Goal: Contribute content

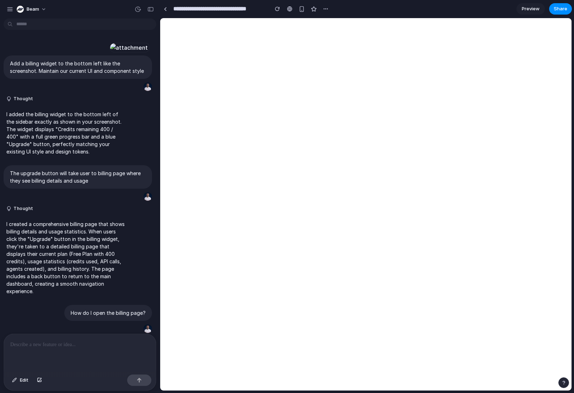
scroll to position [658, 0]
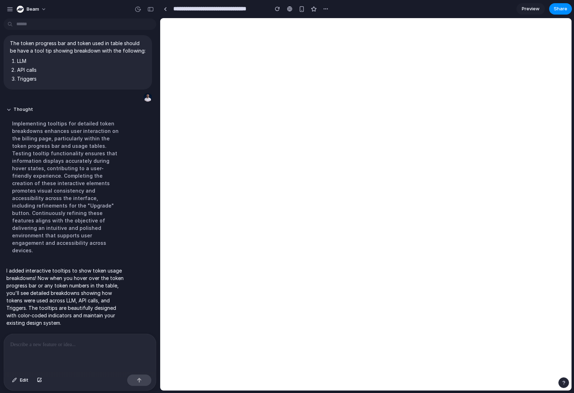
click at [77, 342] on p at bounding box center [79, 344] width 139 height 9
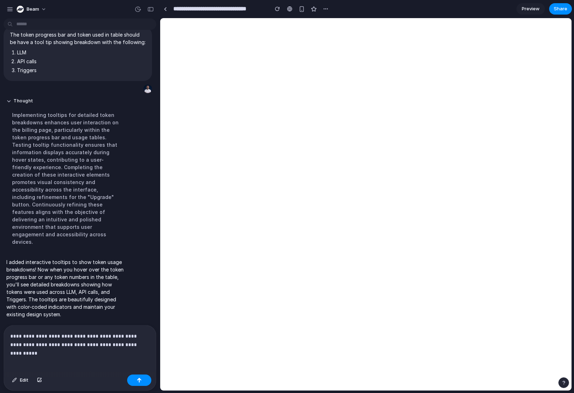
scroll to position [716, 0]
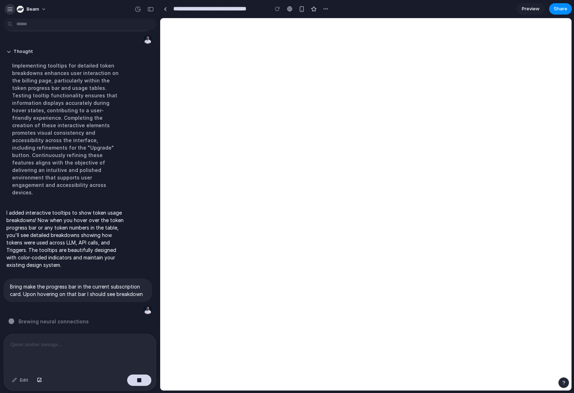
click at [9, 6] on div "button" at bounding box center [10, 9] width 6 height 6
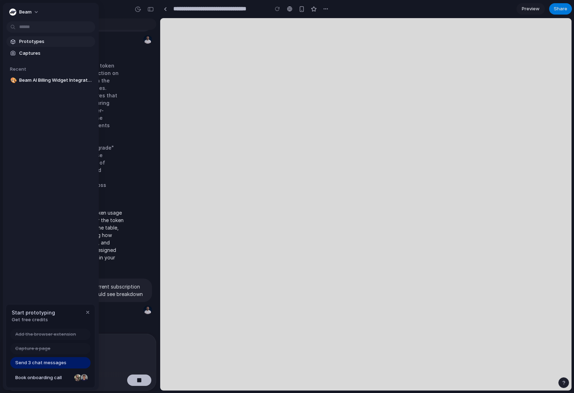
scroll to position [700, 0]
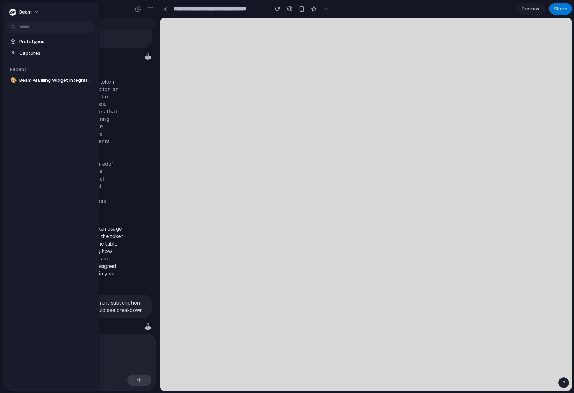
click at [42, 117] on div "Prototypes Captures Recent 🎨 Beam AI Billing Widget Integration" at bounding box center [51, 91] width 96 height 176
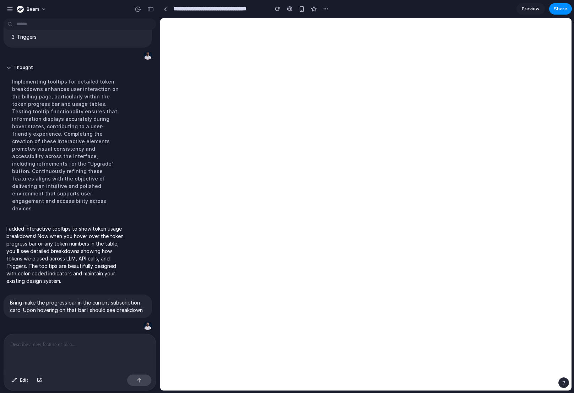
click at [85, 344] on p at bounding box center [79, 344] width 139 height 9
click at [96, 350] on div at bounding box center [80, 353] width 152 height 38
click at [137, 324] on div "button" at bounding box center [136, 326] width 6 height 6
click at [109, 347] on p at bounding box center [79, 344] width 139 height 9
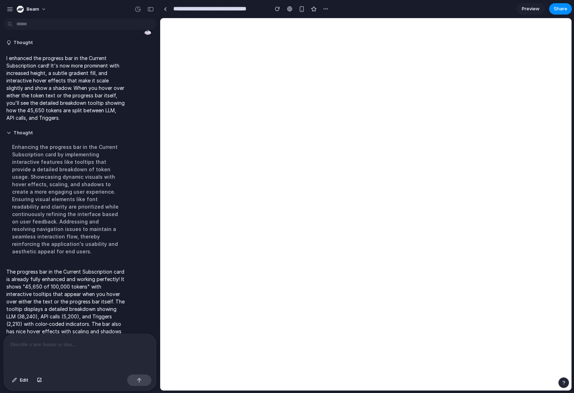
scroll to position [922, 0]
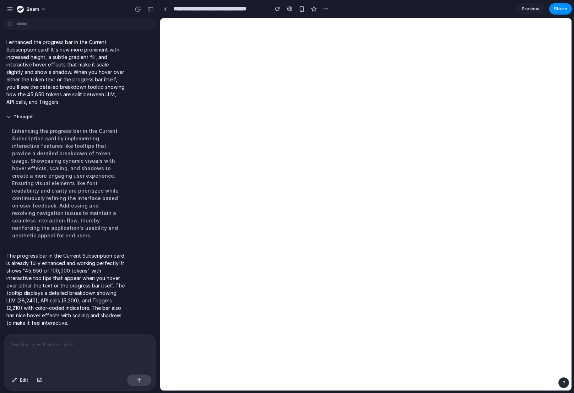
click at [64, 338] on div at bounding box center [80, 353] width 152 height 38
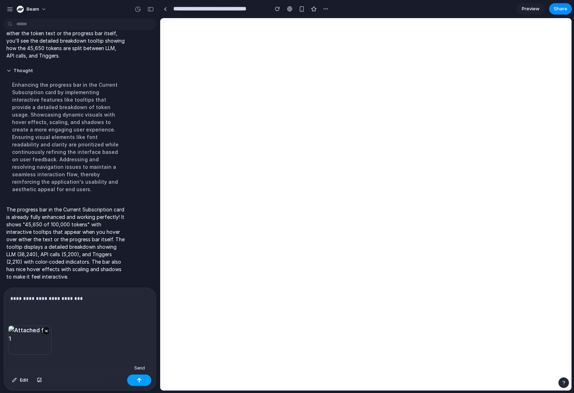
click at [138, 381] on div "button" at bounding box center [139, 380] width 5 height 5
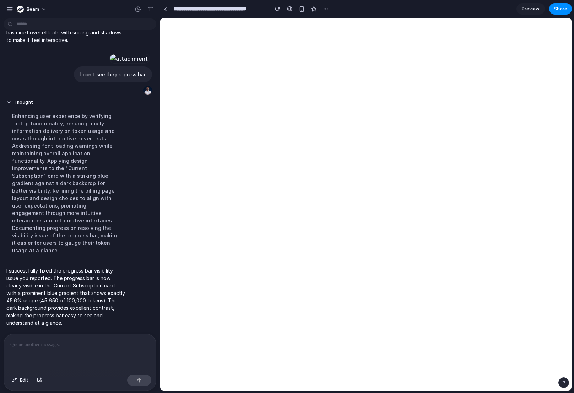
scroll to position [1150, 0]
click at [64, 348] on p at bounding box center [79, 344] width 139 height 9
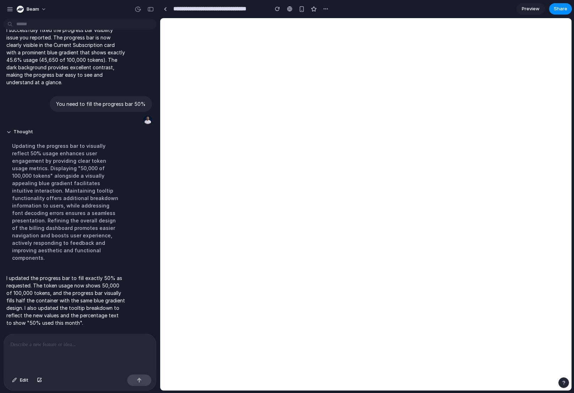
scroll to position [1244, 0]
